Goal: Check status: Check status

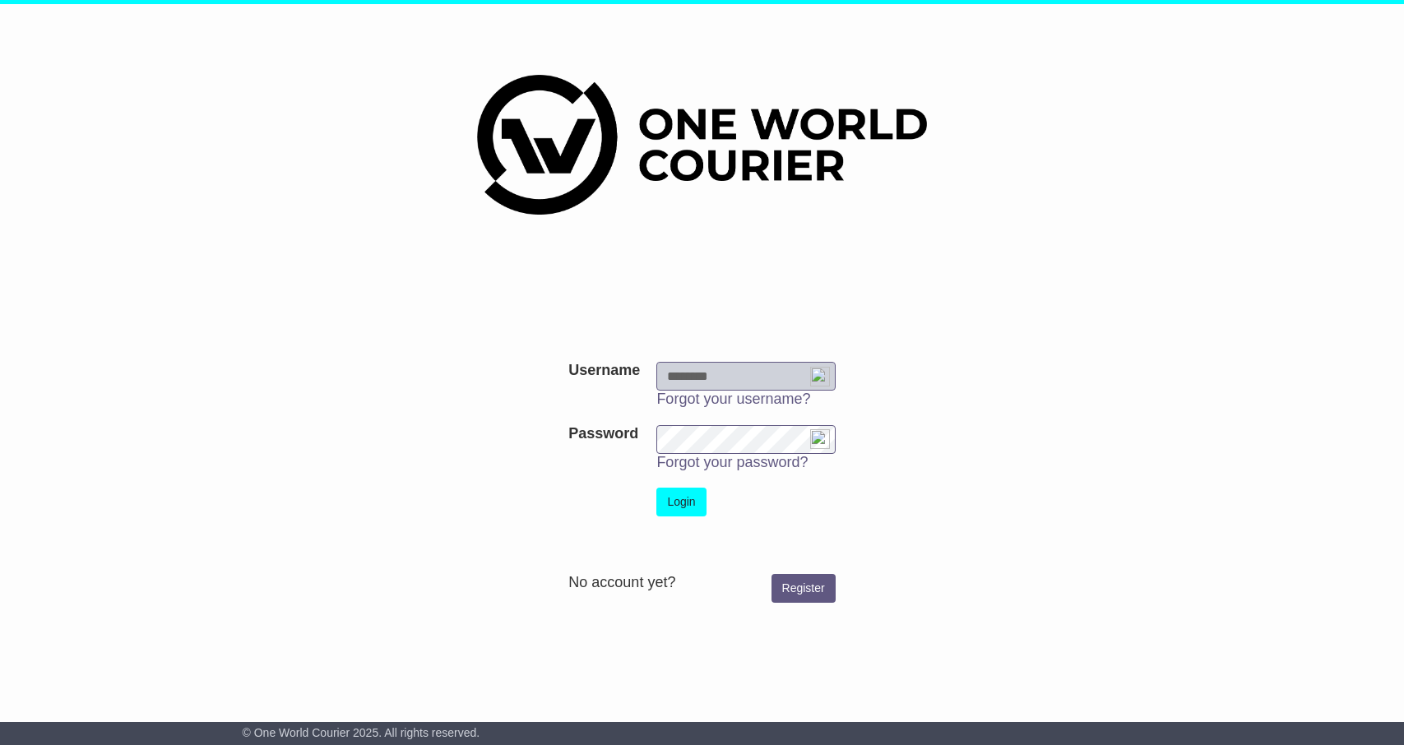
type input "**********"
click at [693, 497] on button "Login" at bounding box center [680, 502] width 49 height 29
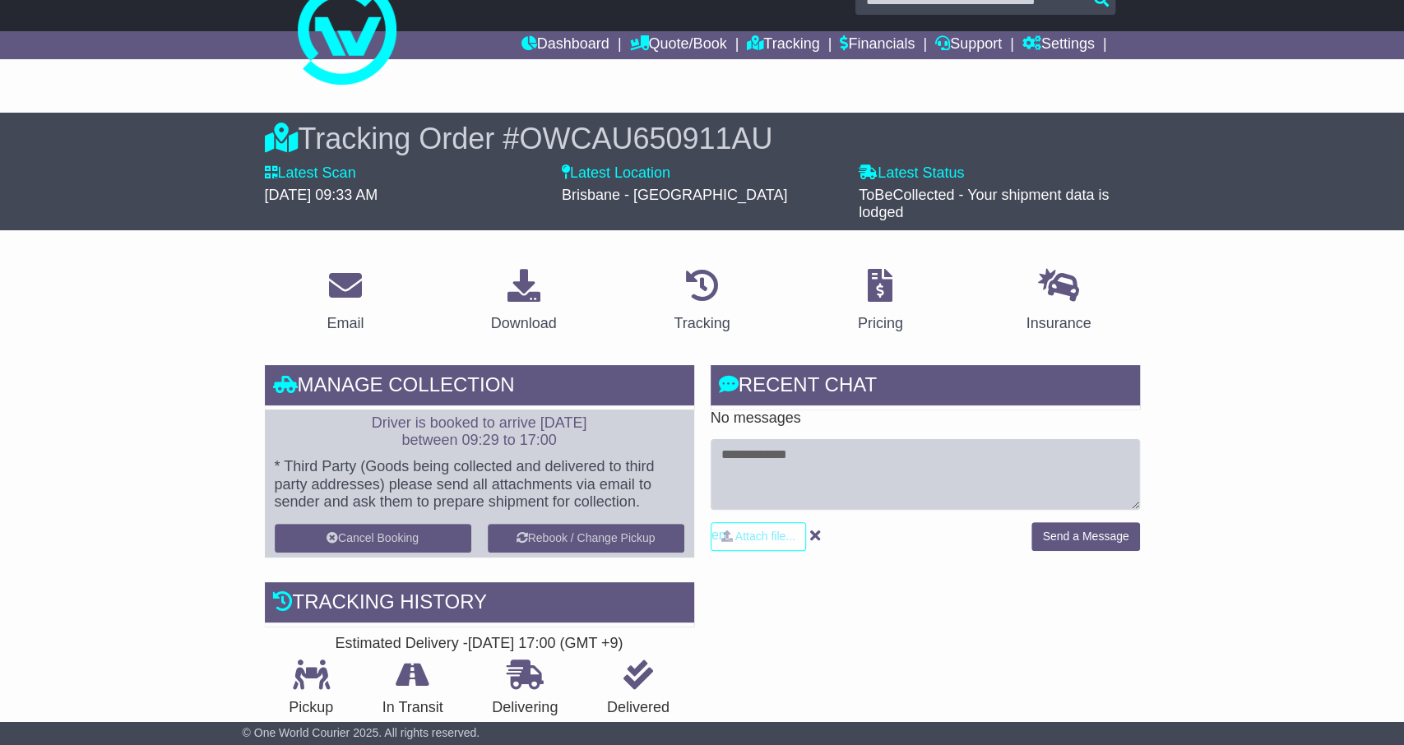
scroll to position [257, 0]
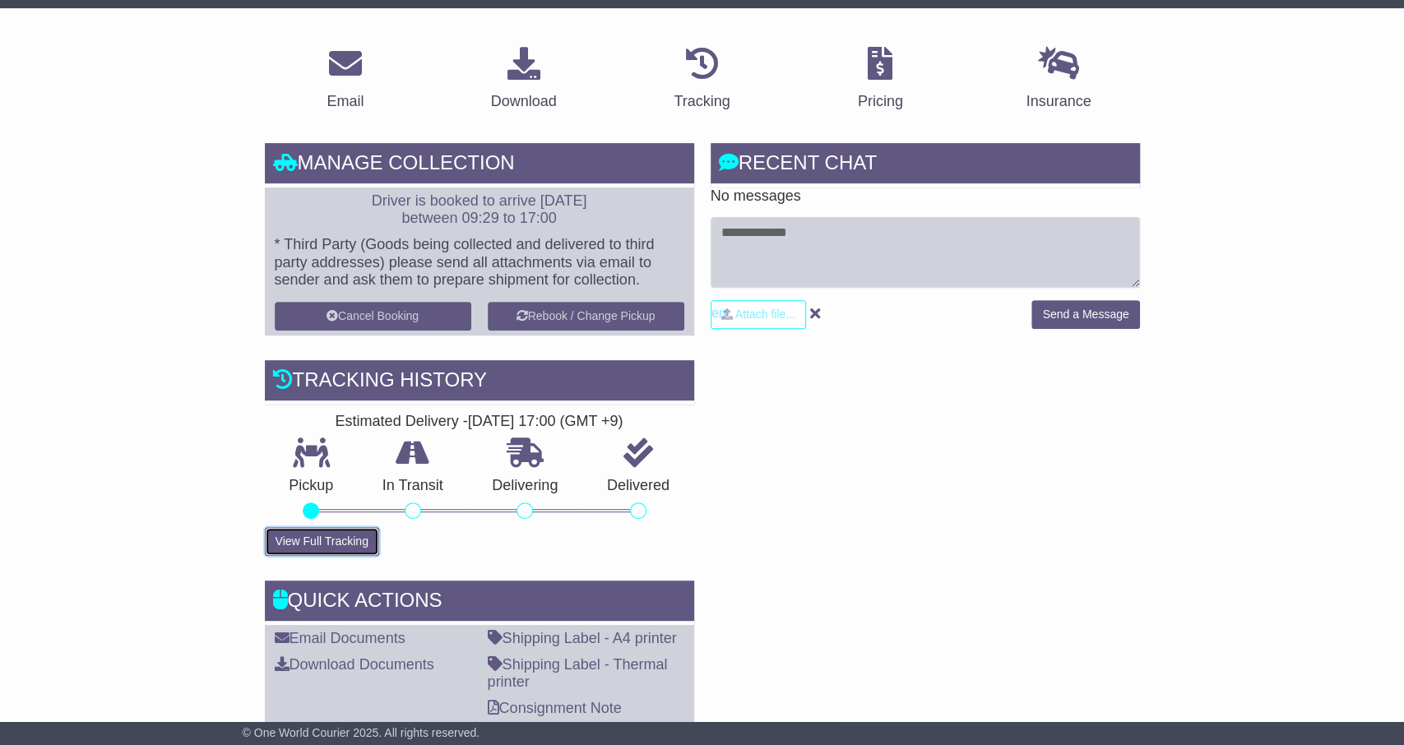
click at [318, 542] on button "View Full Tracking" at bounding box center [322, 541] width 114 height 29
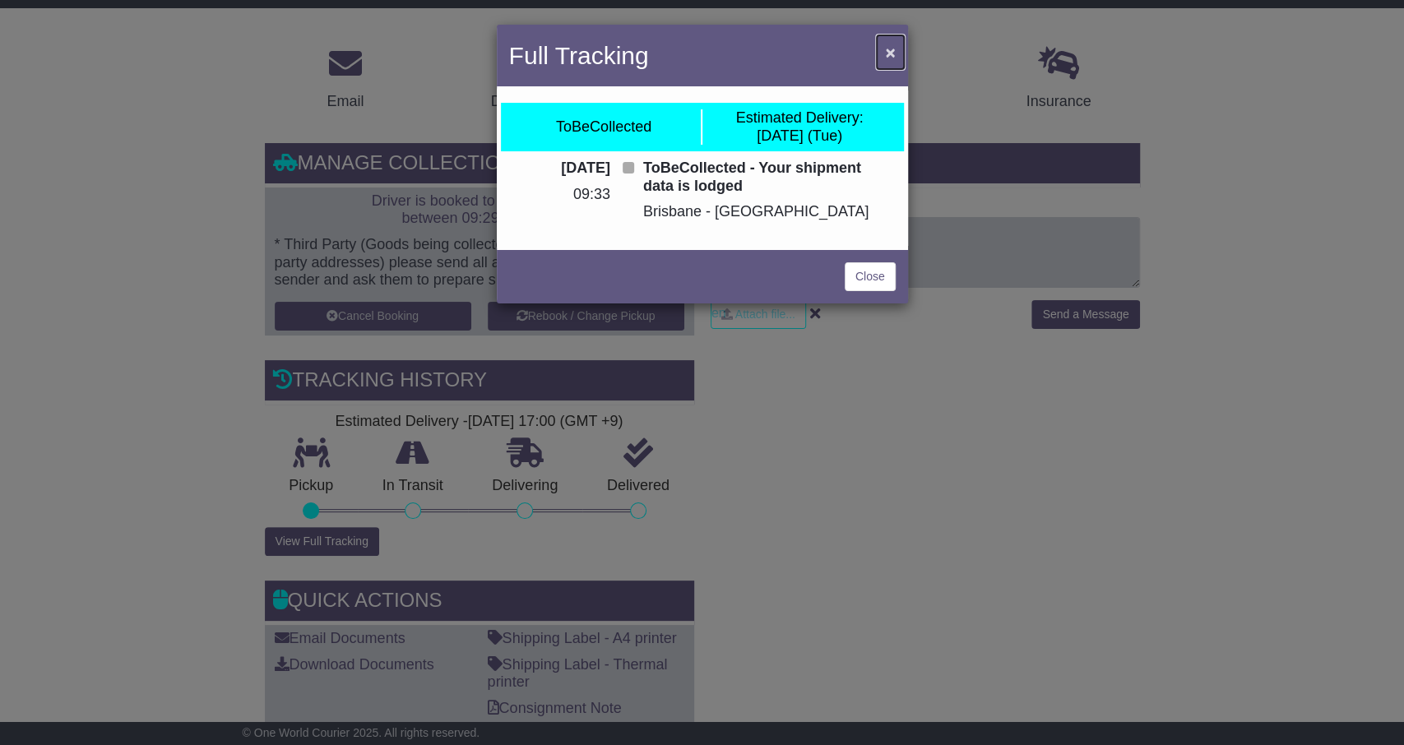
click at [890, 52] on span "×" at bounding box center [890, 52] width 10 height 19
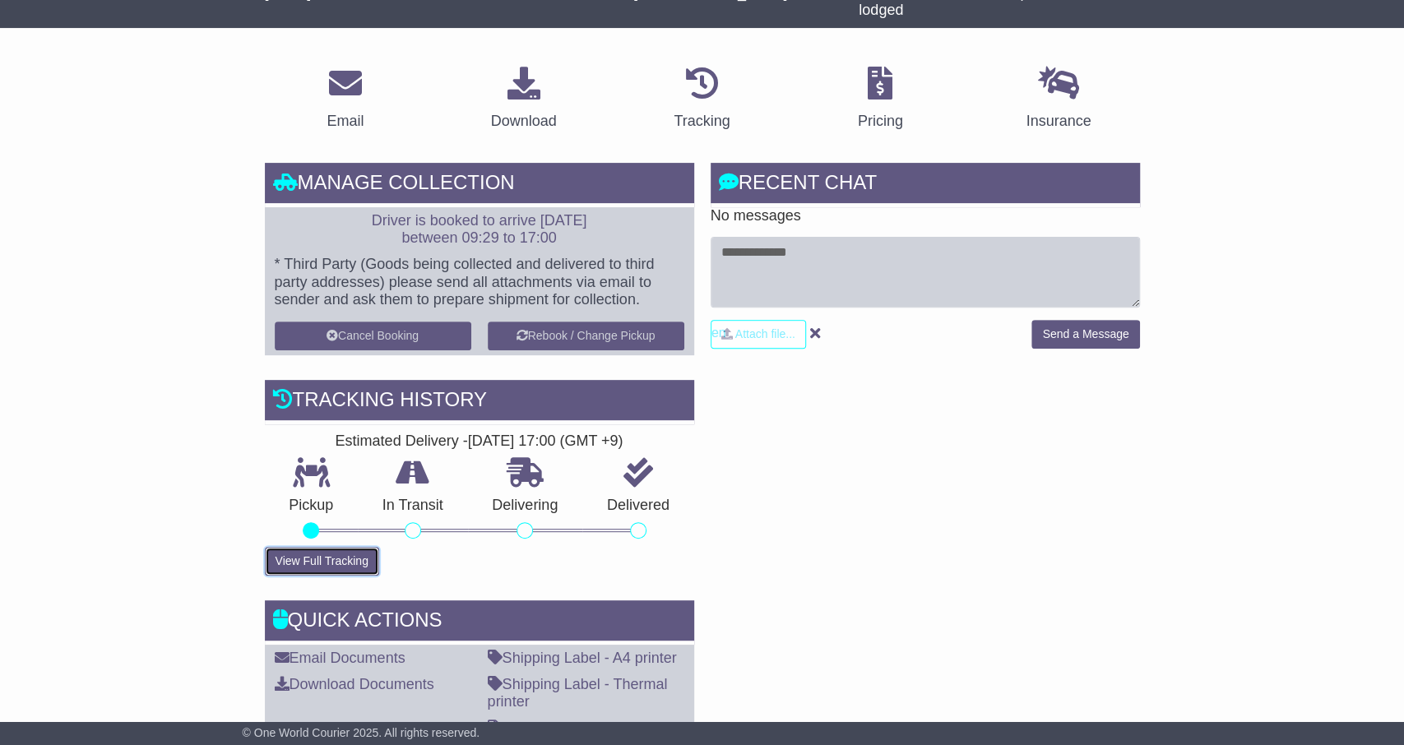
scroll to position [0, 0]
